Goal: Transaction & Acquisition: Purchase product/service

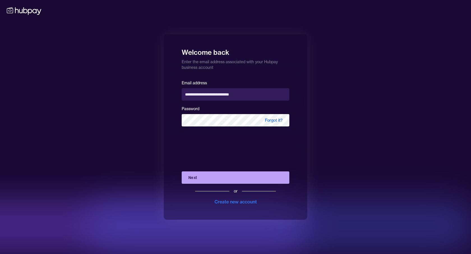
click at [205, 176] on button "Next" at bounding box center [236, 177] width 108 height 12
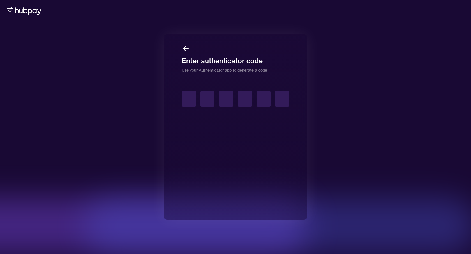
type input "*"
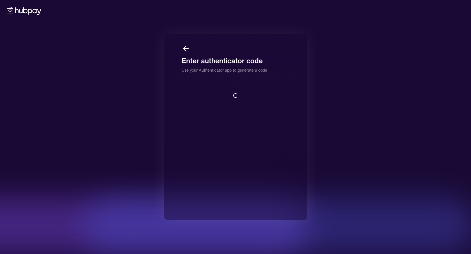
scroll to position [1, 0]
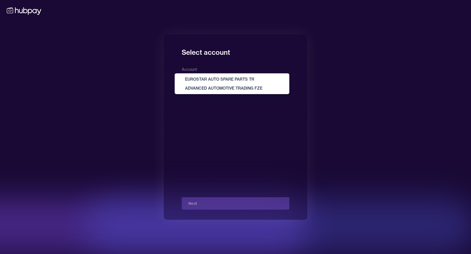
click at [222, 80] on body "**********" at bounding box center [235, 127] width 471 height 254
select select "**********"
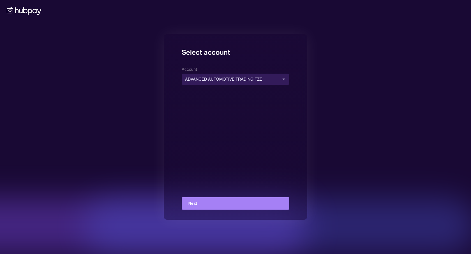
click at [204, 208] on button "Next" at bounding box center [236, 203] width 108 height 12
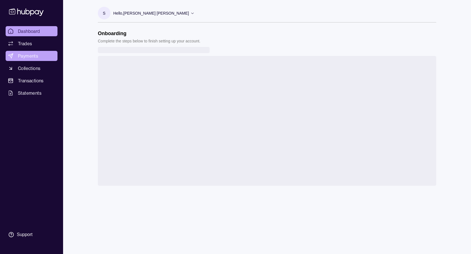
click at [30, 57] on span "Payments" at bounding box center [28, 55] width 20 height 7
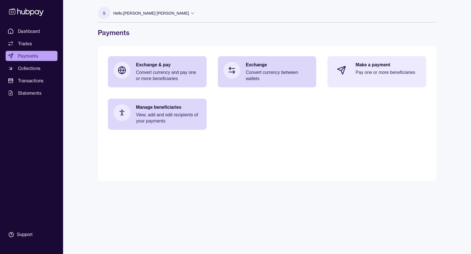
click at [380, 81] on div "Make a payment Pay one or more beneficiaries" at bounding box center [377, 70] width 99 height 28
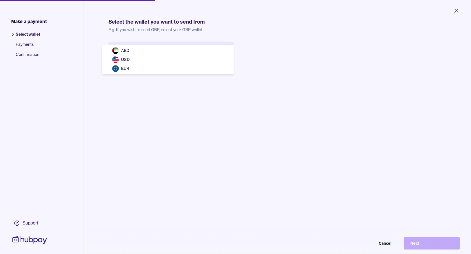
click at [188, 53] on body "Close Make a payment Select wallet Payments Confirmation Support Select the wal…" at bounding box center [235, 127] width 471 height 254
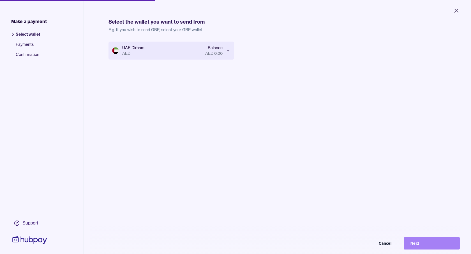
click at [420, 241] on button "Next" at bounding box center [432, 243] width 56 height 12
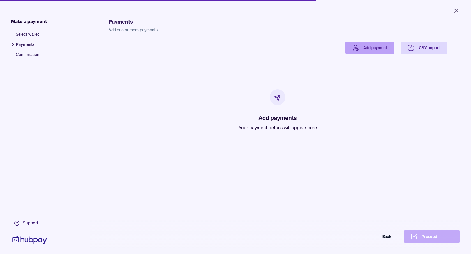
click at [377, 50] on link "Add payment" at bounding box center [370, 48] width 49 height 12
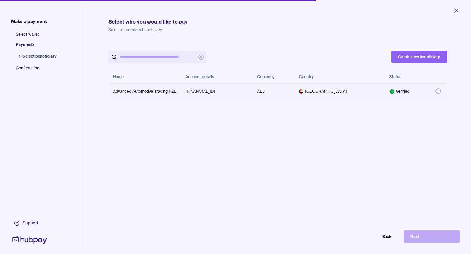
click at [156, 91] on div "Advanced Automotive Trading FZE" at bounding box center [144, 91] width 63 height 6
click at [426, 240] on button "Next" at bounding box center [432, 236] width 56 height 12
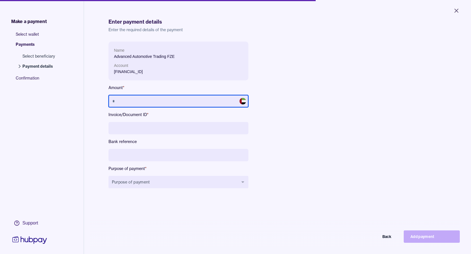
click at [169, 98] on input "text" at bounding box center [179, 101] width 140 height 12
type input "**********"
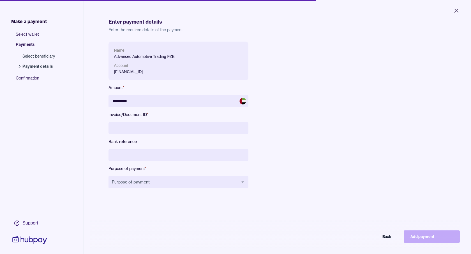
click at [169, 128] on input at bounding box center [179, 128] width 140 height 12
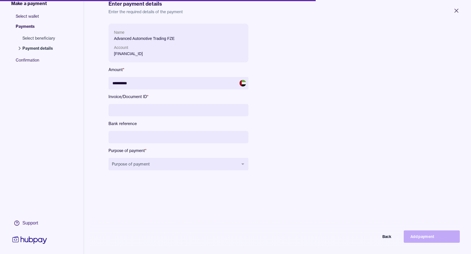
scroll to position [21, 0]
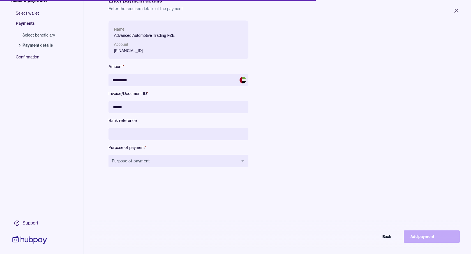
type input "******"
click at [158, 135] on input at bounding box center [179, 134] width 140 height 12
click at [151, 160] on button "Purpose of payment" at bounding box center [179, 161] width 140 height 12
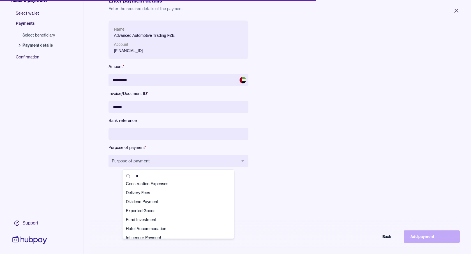
scroll to position [0, 0]
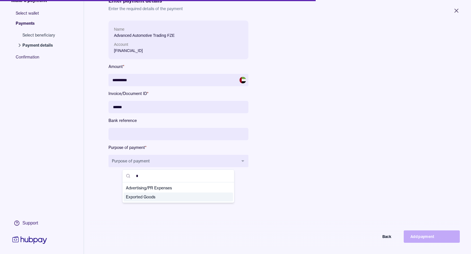
type input "*"
click at [158, 195] on span "Exported Goods" at bounding box center [175, 197] width 98 height 6
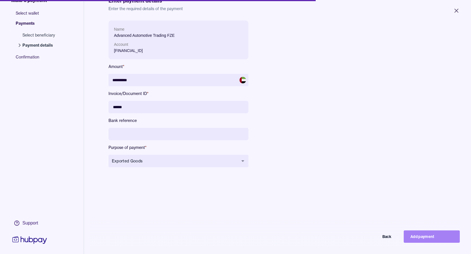
click at [432, 240] on button "Add payment" at bounding box center [432, 236] width 56 height 12
type input "*********"
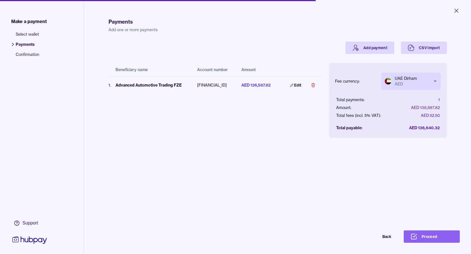
click at [432, 240] on button "Proceed" at bounding box center [432, 236] width 56 height 12
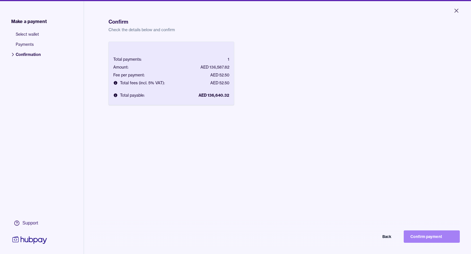
click at [426, 238] on button "Confirm payment" at bounding box center [432, 236] width 56 height 12
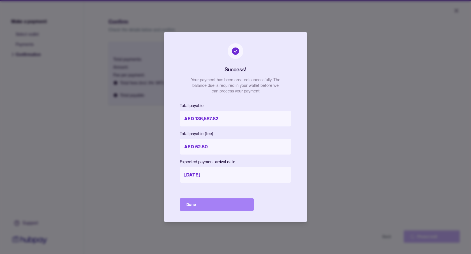
click at [235, 202] on button "Done" at bounding box center [217, 204] width 74 height 12
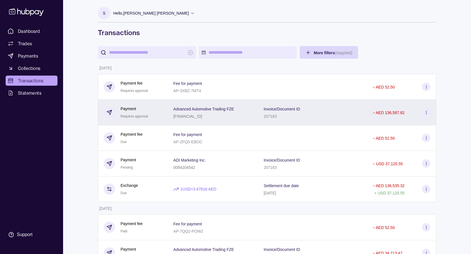
click at [345, 115] on div "Invoice/Document ID 207183" at bounding box center [313, 112] width 98 height 14
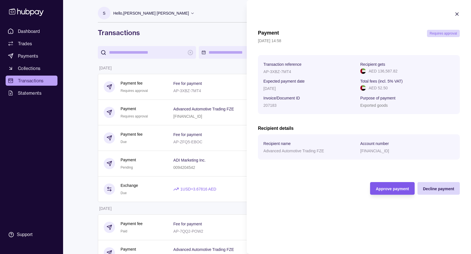
click at [386, 190] on span "Approve payment" at bounding box center [392, 188] width 33 height 4
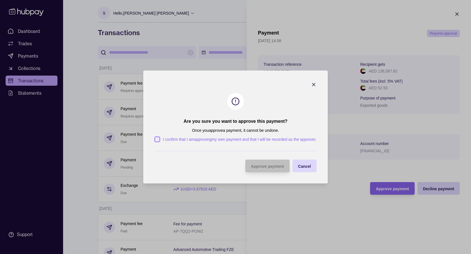
click at [156, 139] on button "I confirm that I am approving my own payment and that I will be recorded as the…" at bounding box center [158, 139] width 6 height 6
click at [267, 169] on div "Approve payment" at bounding box center [264, 165] width 42 height 13
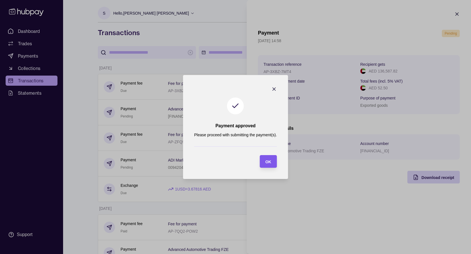
click at [267, 164] on div "OK" at bounding box center [268, 161] width 6 height 7
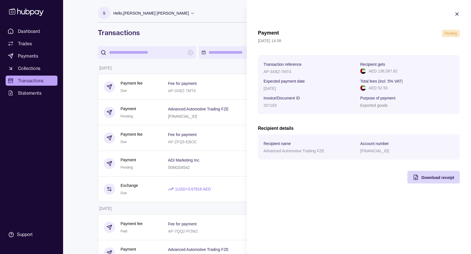
click at [457, 15] on icon "button" at bounding box center [457, 14] width 6 height 6
